Goal: Task Accomplishment & Management: Manage account settings

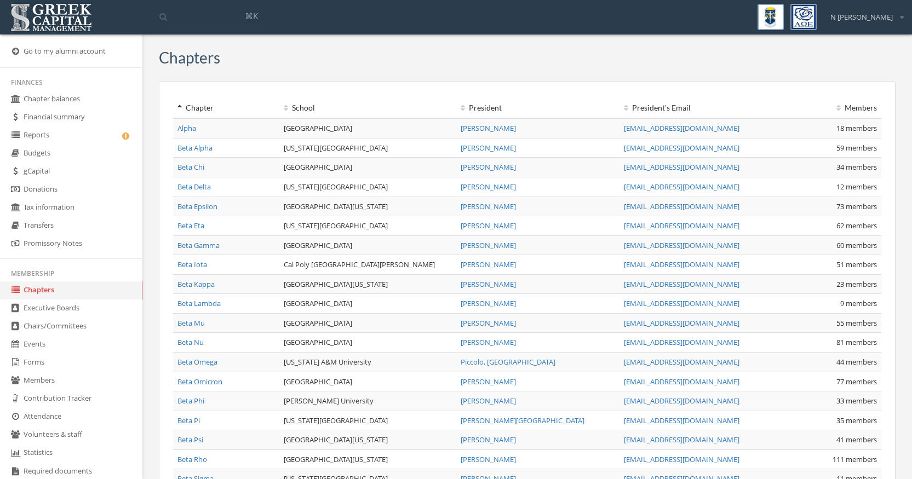
scroll to position [2, 0]
drag, startPoint x: 650, startPoint y: 370, endPoint x: 425, endPoint y: 3, distance: 430.4
click at [187, 133] on td "Alpha" at bounding box center [226, 128] width 106 height 20
click at [187, 131] on link "Alpha" at bounding box center [187, 128] width 19 height 10
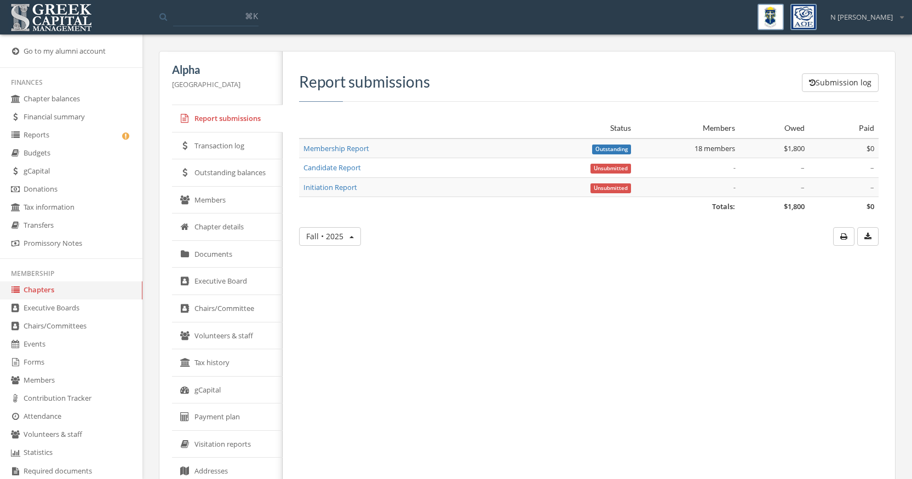
click at [224, 205] on link "Members" at bounding box center [227, 200] width 111 height 27
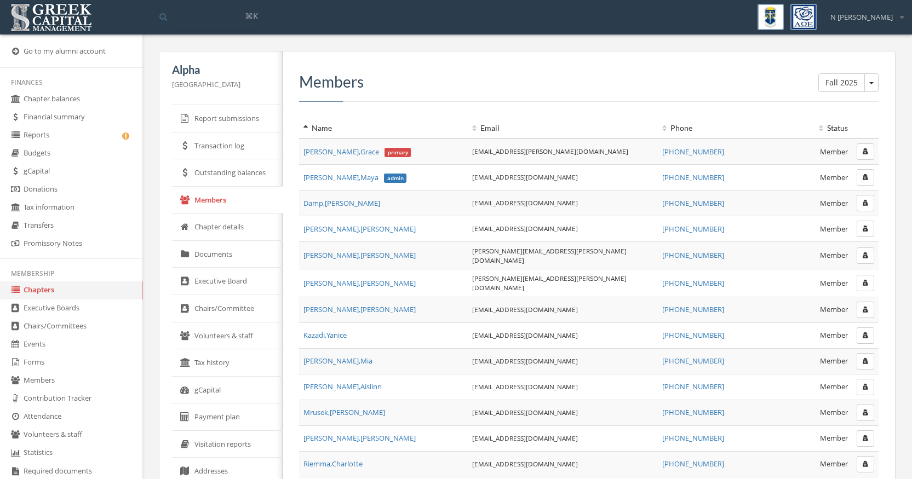
click at [867, 209] on button "button" at bounding box center [866, 203] width 18 height 16
click at [865, 368] on td at bounding box center [865, 361] width 26 height 26
click at [866, 360] on icon "button" at bounding box center [865, 361] width 5 height 7
click at [863, 358] on icon "button" at bounding box center [865, 361] width 5 height 7
click at [216, 203] on link "Members" at bounding box center [227, 200] width 111 height 27
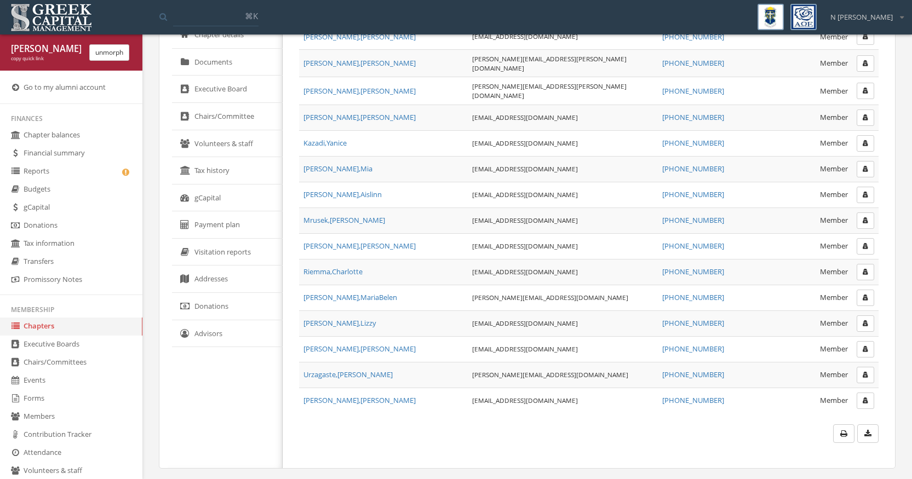
click at [118, 55] on button "unmorph" at bounding box center [109, 52] width 40 height 16
